Goal: Task Accomplishment & Management: Manage account settings

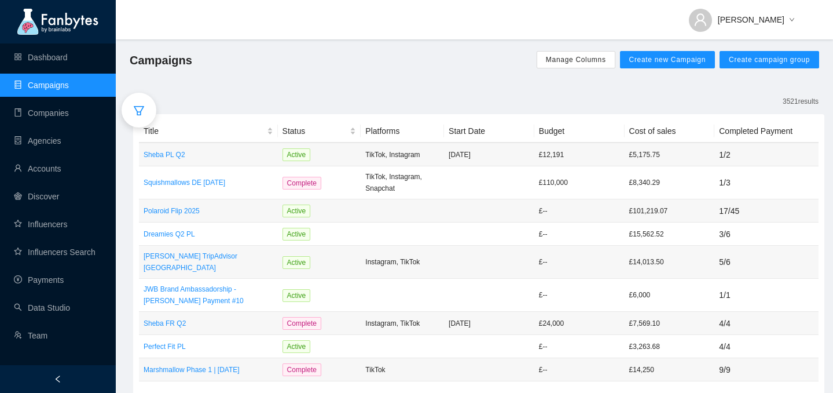
scroll to position [272, 0]
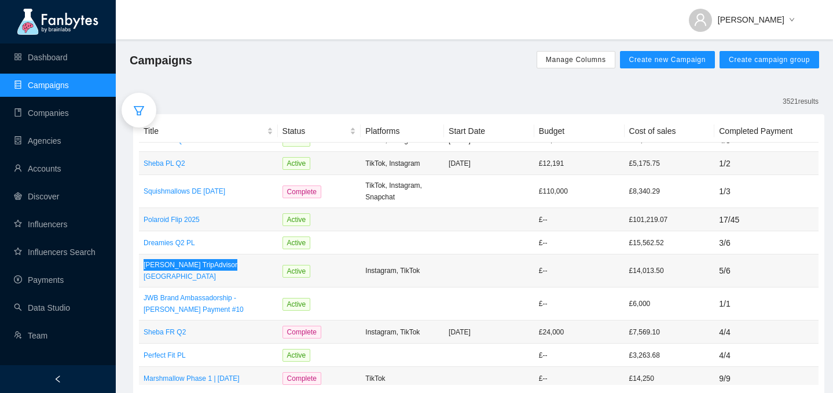
drag, startPoint x: 220, startPoint y: 239, endPoint x: 422, endPoint y: 16, distance: 300.5
click at [0, 0] on section "Dashboard Campaigns Companies Agencies Accounts Discover Influencers Influencer…" at bounding box center [416, 218] width 833 height 436
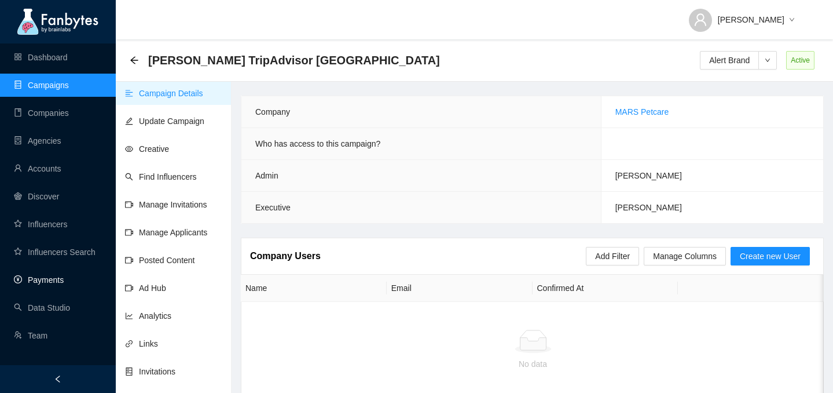
click at [38, 275] on link "Payments" at bounding box center [39, 279] width 50 height 9
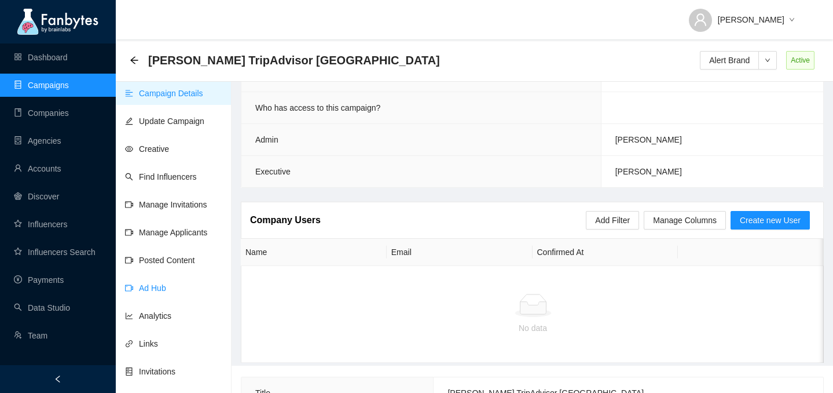
scroll to position [36, 0]
click at [161, 208] on link "Manage Invitations" at bounding box center [166, 204] width 82 height 9
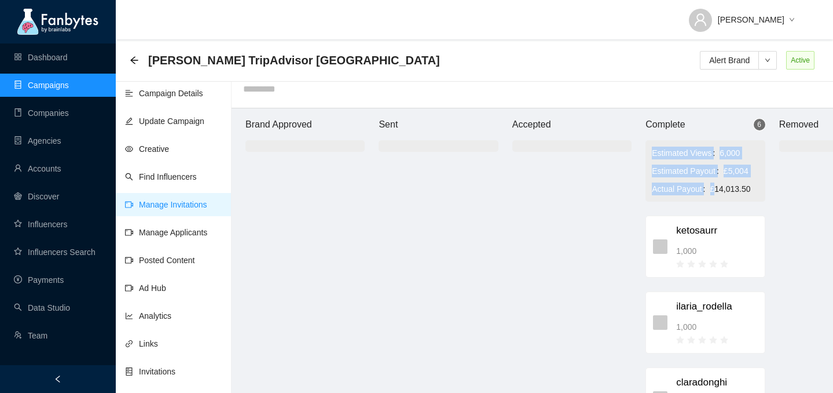
drag, startPoint x: 716, startPoint y: 189, endPoint x: 762, endPoint y: 189, distance: 46.3
click at [762, 189] on div "Estimated Views 6,000 Estimated Payout £5,004 Actual Payout £14,013.50" at bounding box center [705, 170] width 119 height 61
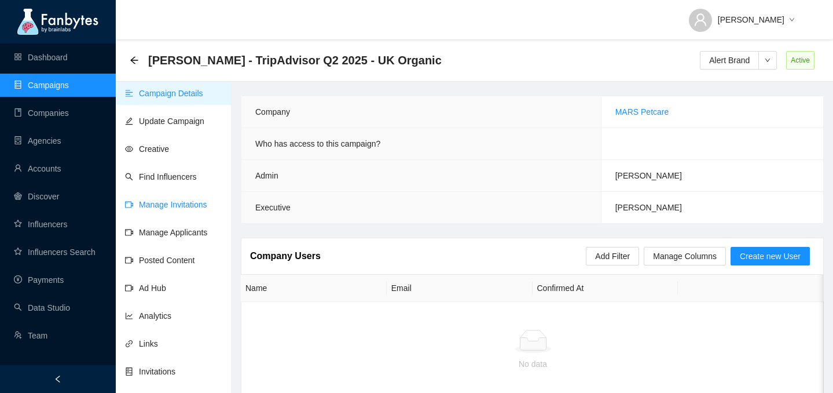
click at [167, 208] on link "Manage Invitations" at bounding box center [166, 204] width 82 height 9
